Goal: Find specific page/section: Find specific page/section

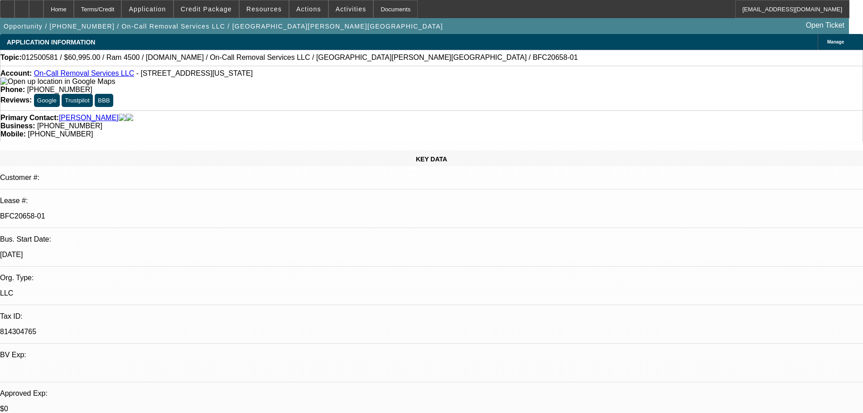
select select "0"
select select "2"
select select "0"
select select "6"
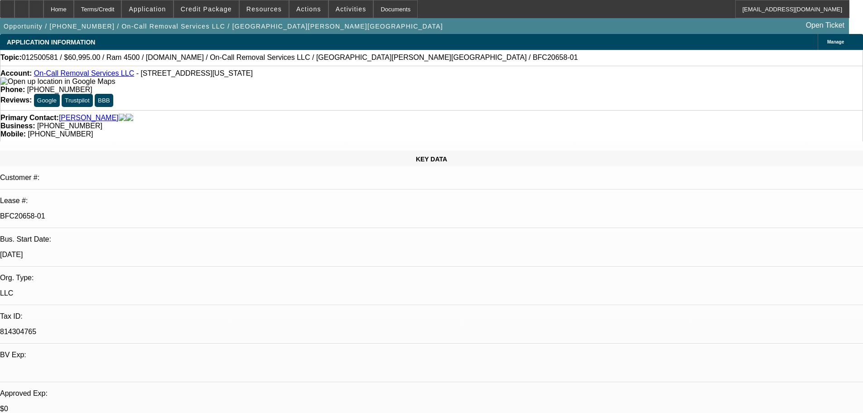
select select "0"
select select "2"
select select "0"
select select "6"
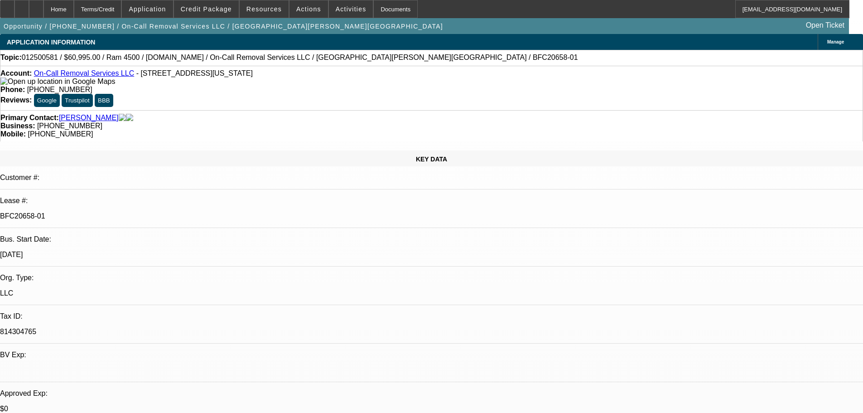
select select "0"
select select "2"
select select "0"
select select "6"
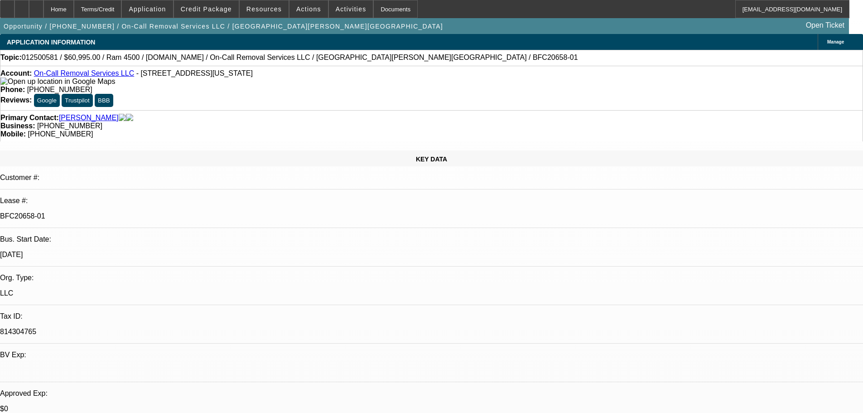
select select "0"
select select "2"
select select "0"
select select "6"
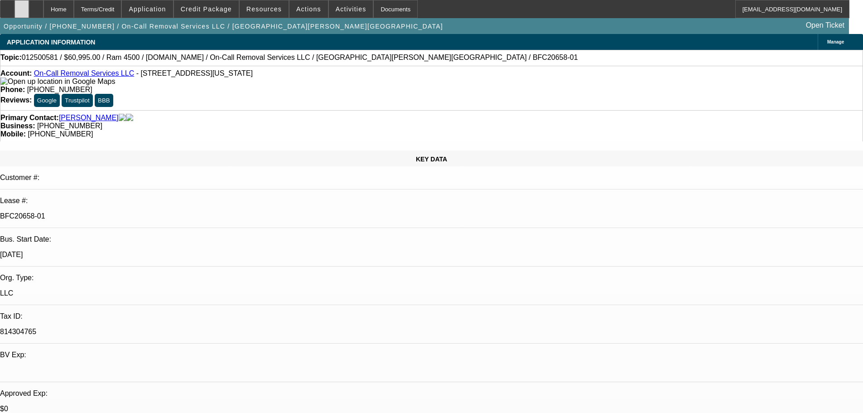
click at [22, 6] on icon at bounding box center [22, 6] width 0 height 0
